Goal: Book appointment/travel/reservation

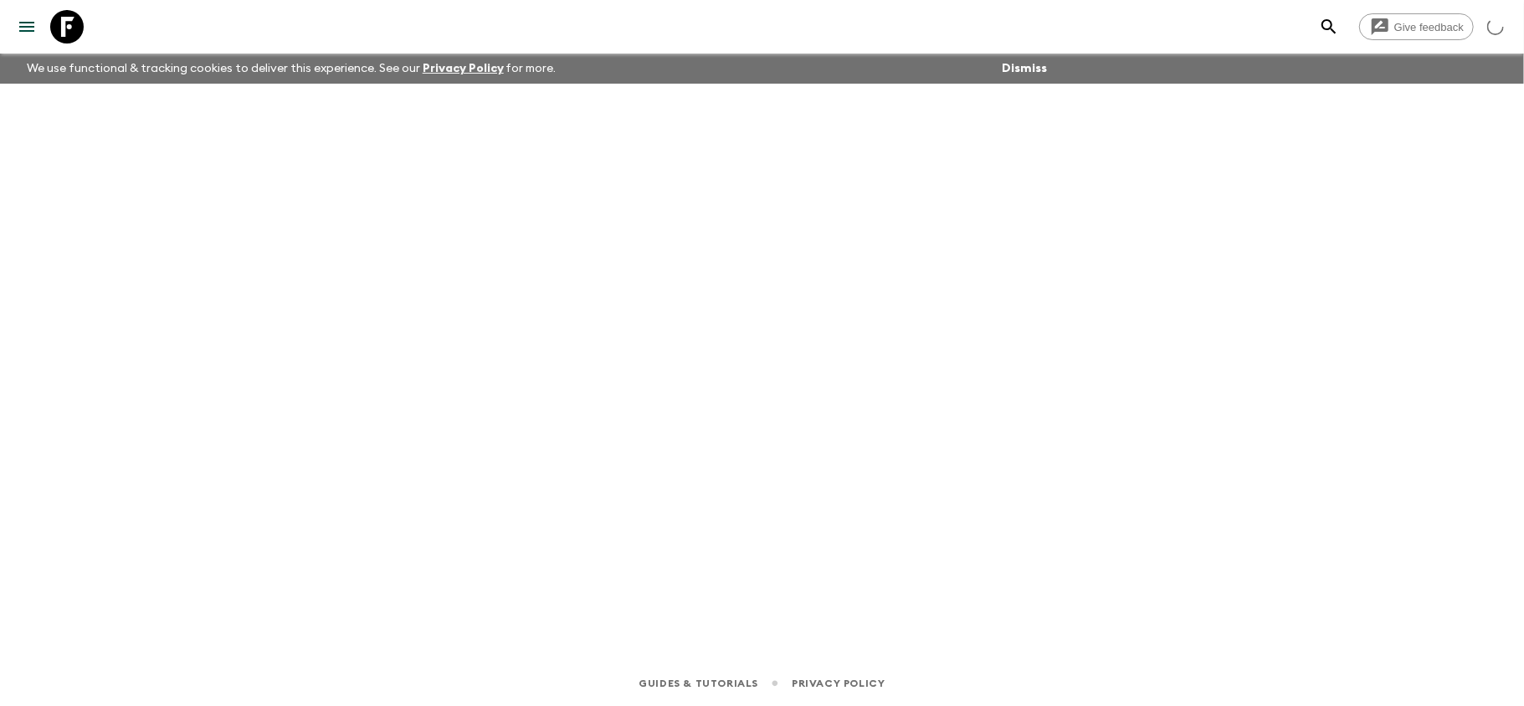
drag, startPoint x: 72, startPoint y: 32, endPoint x: 94, endPoint y: 32, distance: 21.8
click at [72, 32] on icon at bounding box center [66, 26] width 33 height 33
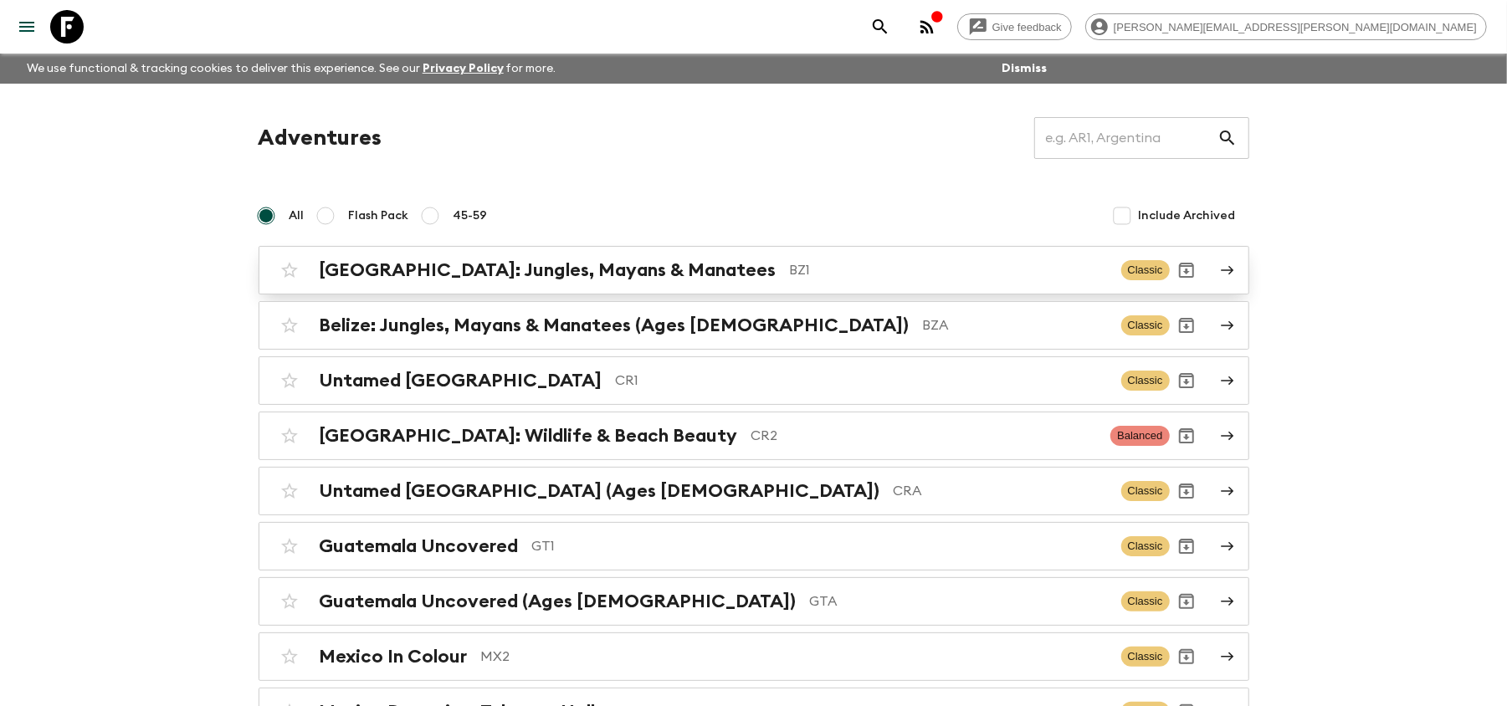
click at [807, 269] on p "BZ1" at bounding box center [949, 270] width 318 height 20
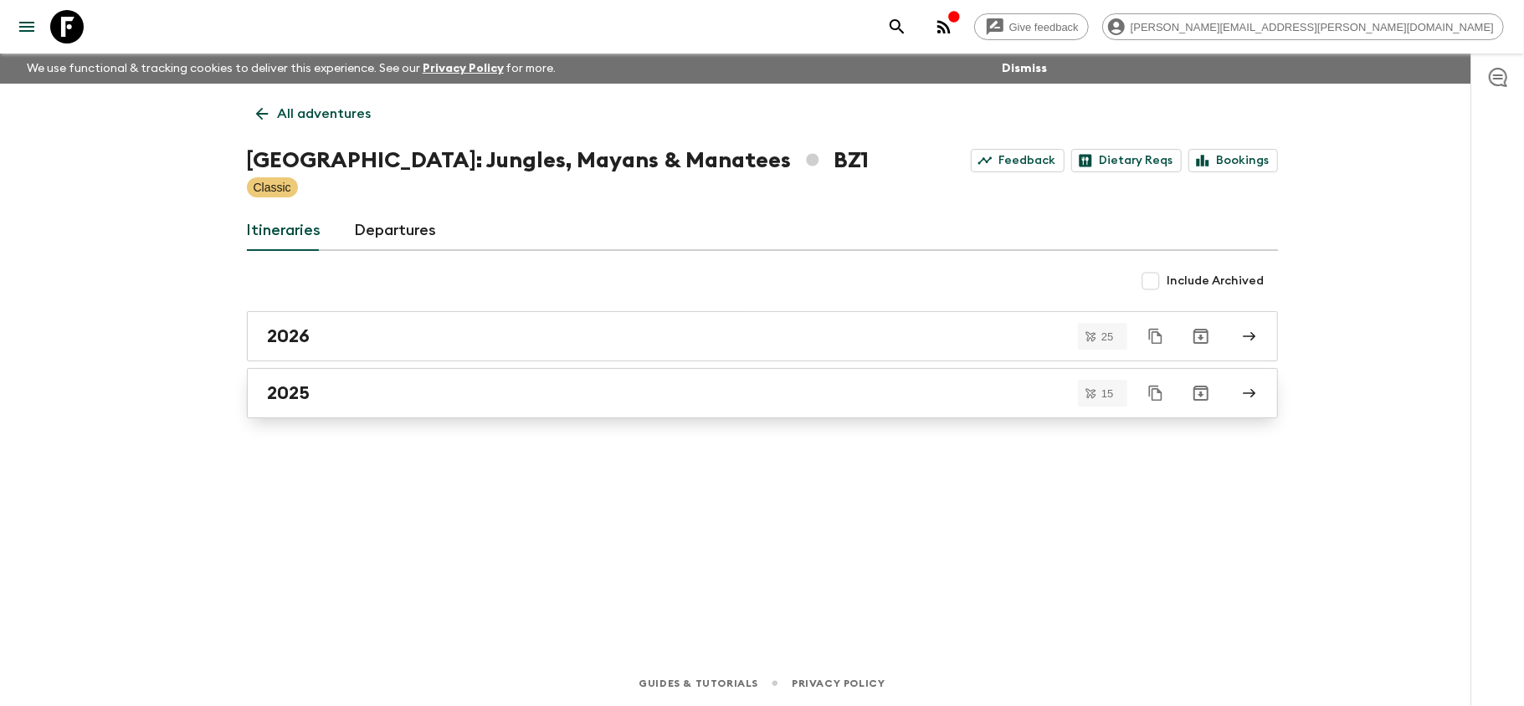
click at [480, 403] on div "2025" at bounding box center [746, 393] width 957 height 22
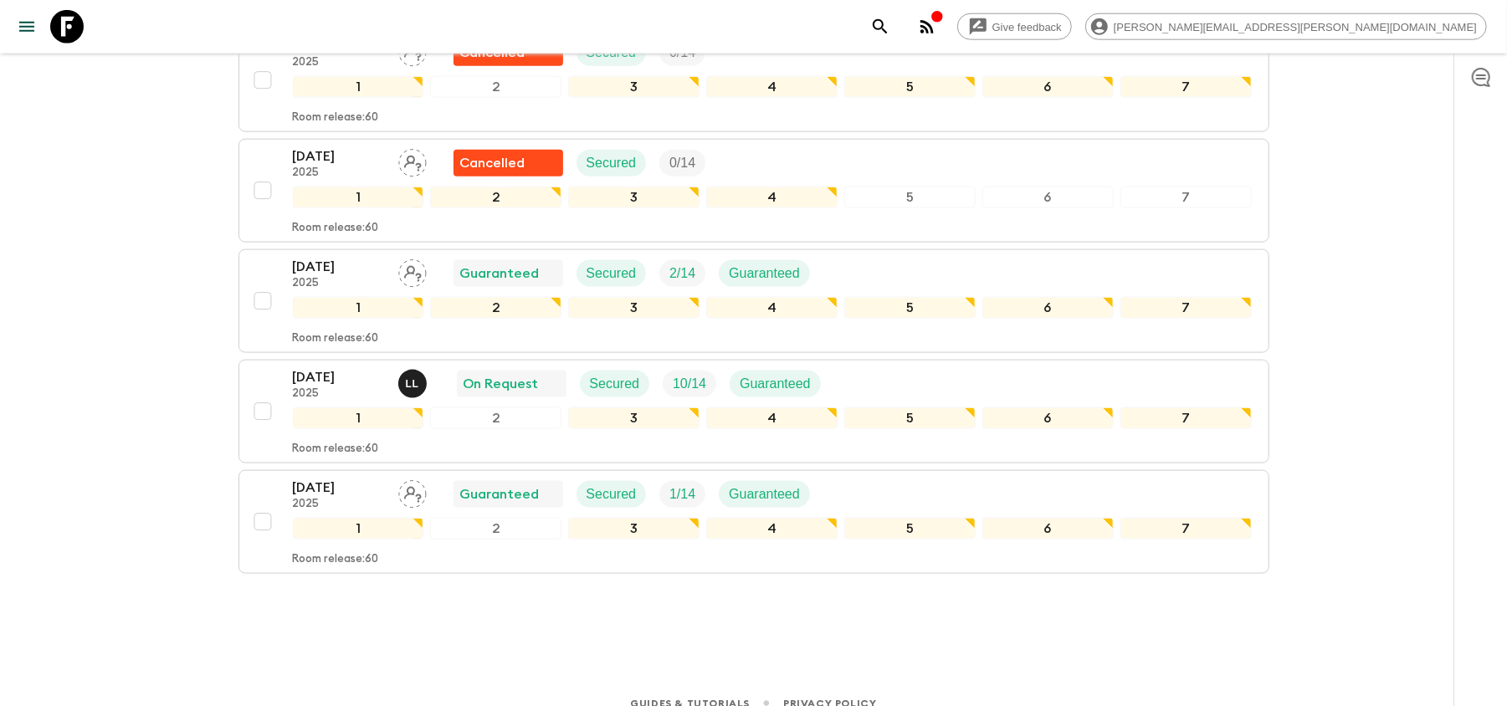
scroll to position [1470, 0]
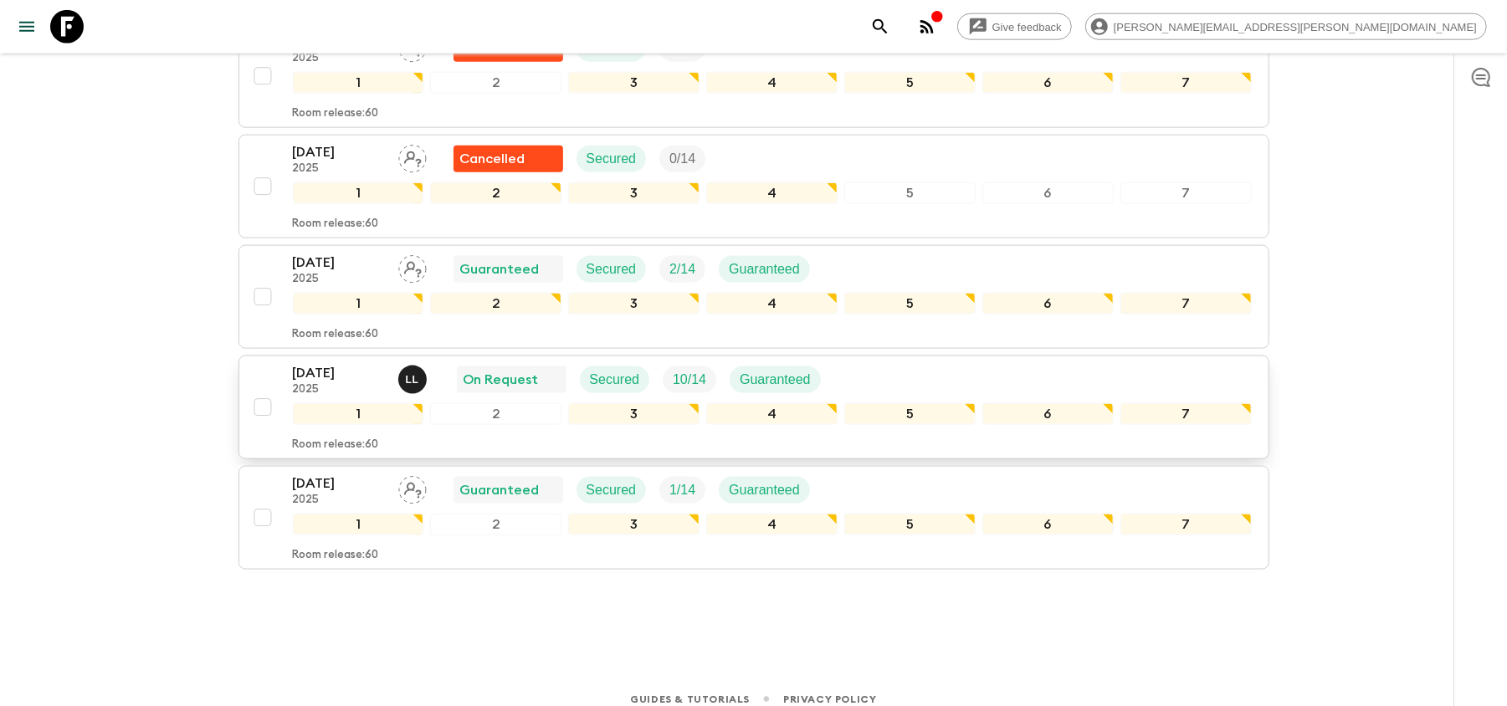
click at [339, 363] on p "[DATE]" at bounding box center [339, 373] width 92 height 20
